Goal: Navigation & Orientation: Find specific page/section

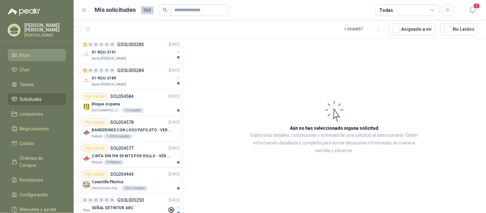
click at [24, 50] on link "Inicio" at bounding box center [37, 55] width 58 height 12
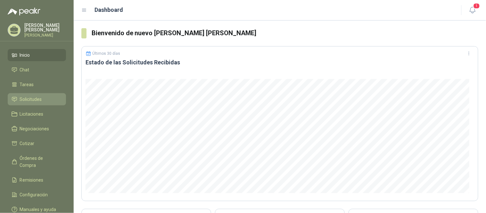
click at [36, 101] on span "Solicitudes" at bounding box center [31, 99] width 22 height 7
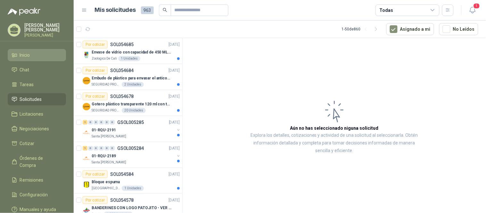
click at [40, 59] on link "Inicio" at bounding box center [37, 55] width 58 height 12
